Goal: Task Accomplishment & Management: Complete application form

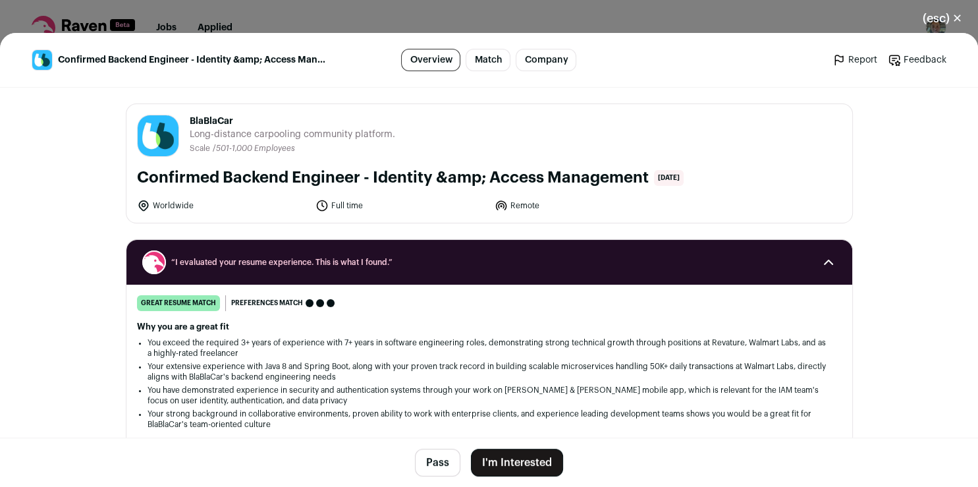
click at [530, 464] on button "I'm Interested" at bounding box center [517, 463] width 92 height 28
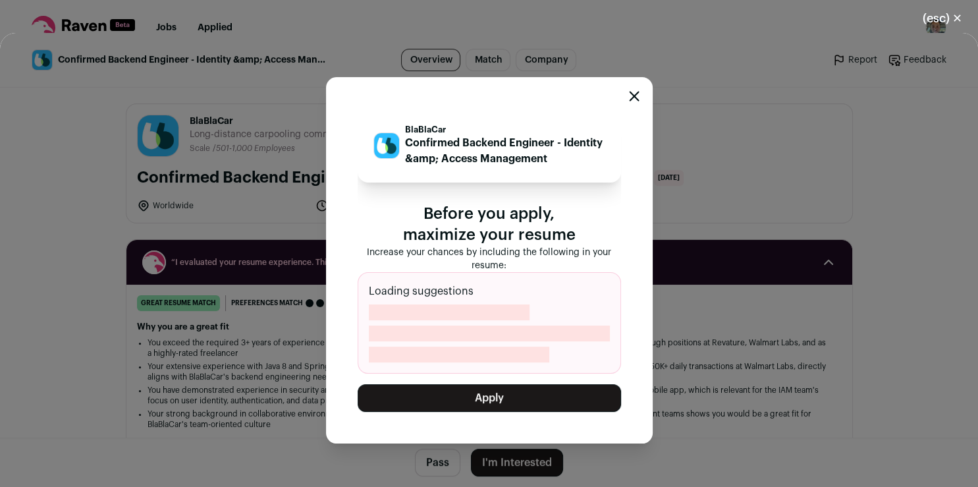
click at [526, 397] on button "Apply" at bounding box center [489, 398] width 263 height 28
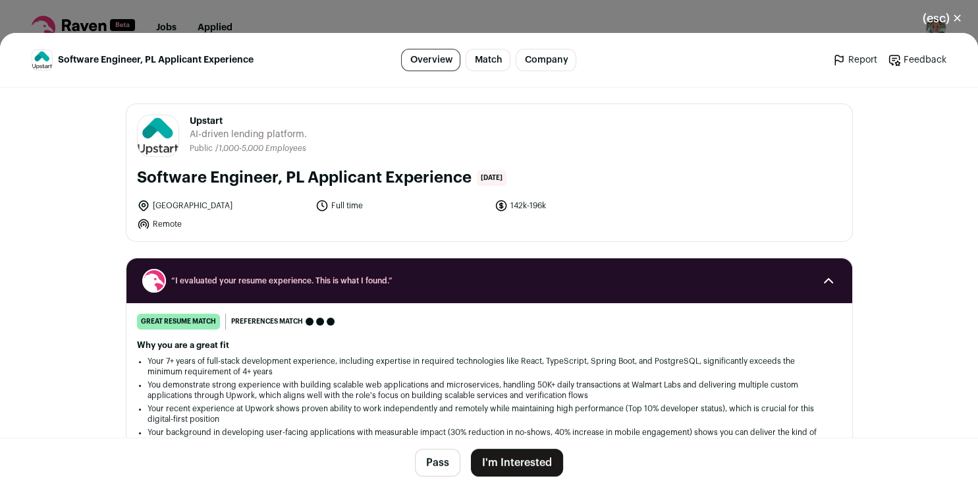
click at [516, 464] on button "I'm Interested" at bounding box center [517, 463] width 92 height 28
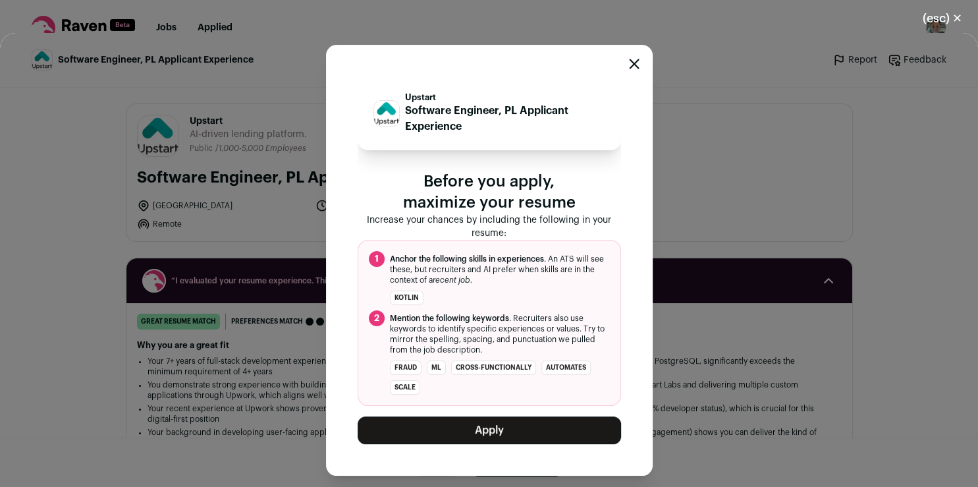
click at [500, 429] on button "Apply" at bounding box center [489, 430] width 263 height 28
